Goal: Find specific page/section: Find specific page/section

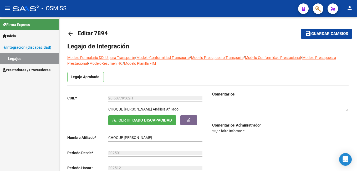
click at [24, 57] on link "Legajos" at bounding box center [29, 58] width 59 height 11
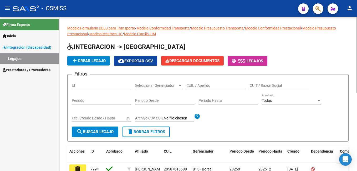
click at [195, 82] on div "CUIL / Apellido" at bounding box center [215, 84] width 59 height 11
paste input "[PERSON_NAME]"
type input "[PERSON_NAME]"
click at [107, 129] on button "search Buscar Legajo" at bounding box center [95, 131] width 46 height 11
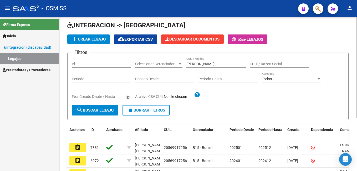
scroll to position [53, 0]
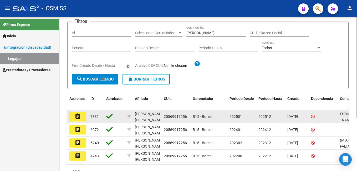
click at [76, 118] on mat-icon "assignment" at bounding box center [78, 116] width 6 height 6
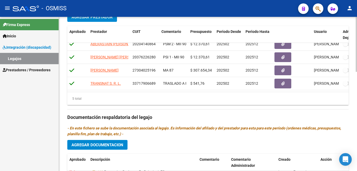
scroll to position [278, 0]
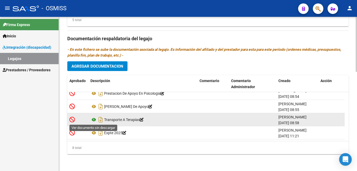
click at [94, 117] on icon at bounding box center [93, 119] width 7 height 6
